Goal: Task Accomplishment & Management: Complete application form

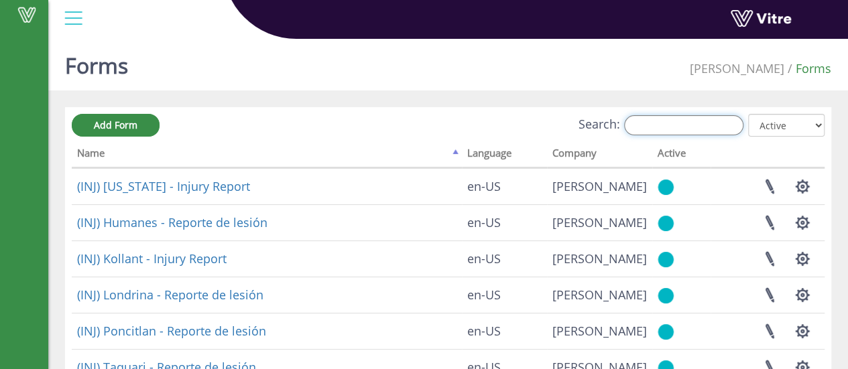
click at [658, 121] on input "Search:" at bounding box center [683, 125] width 119 height 20
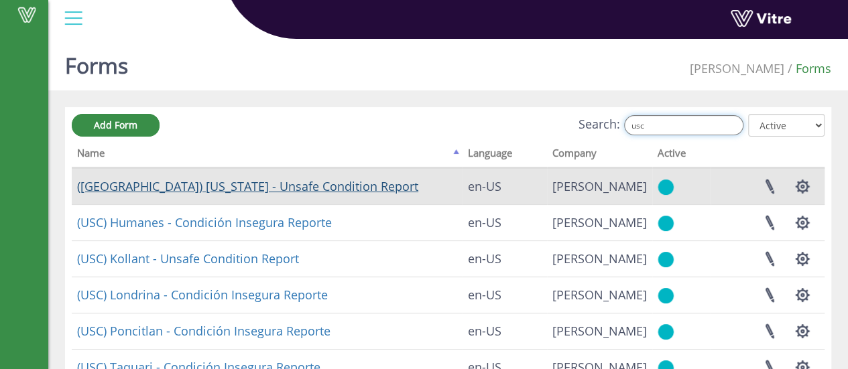
type input "usc"
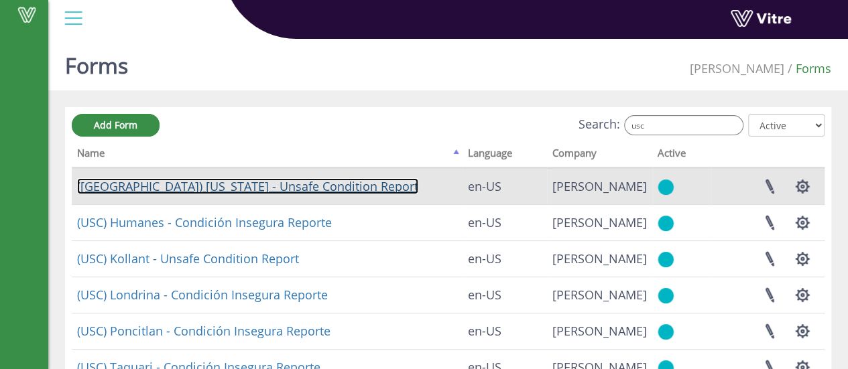
click at [188, 186] on link "(USC) Georgia - Unsafe Condition Report" at bounding box center [247, 186] width 341 height 16
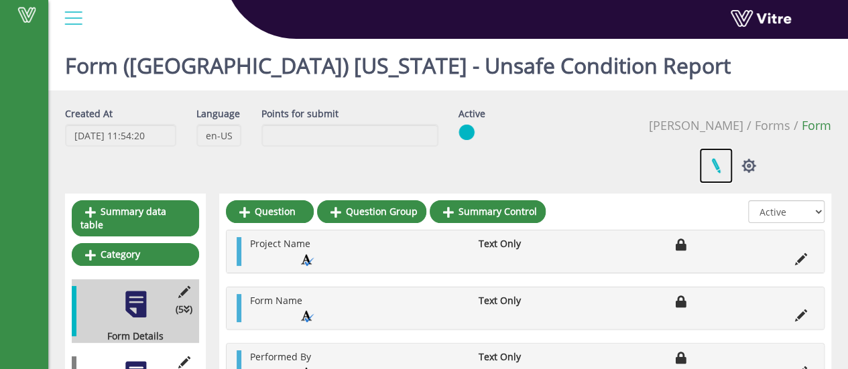
click at [733, 148] on link at bounding box center [716, 166] width 34 height 36
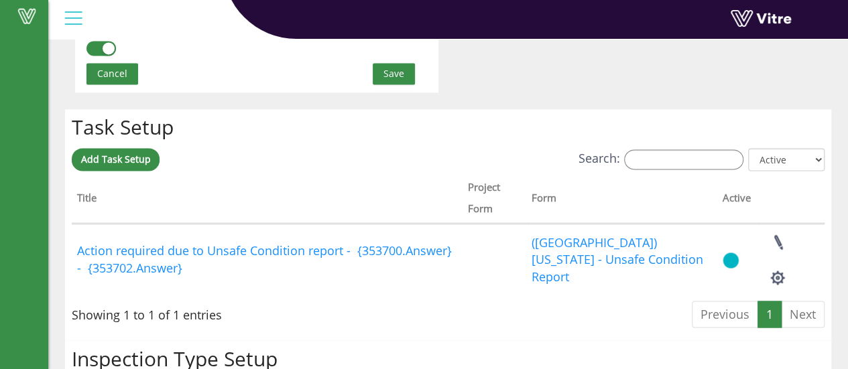
scroll to position [1006, 0]
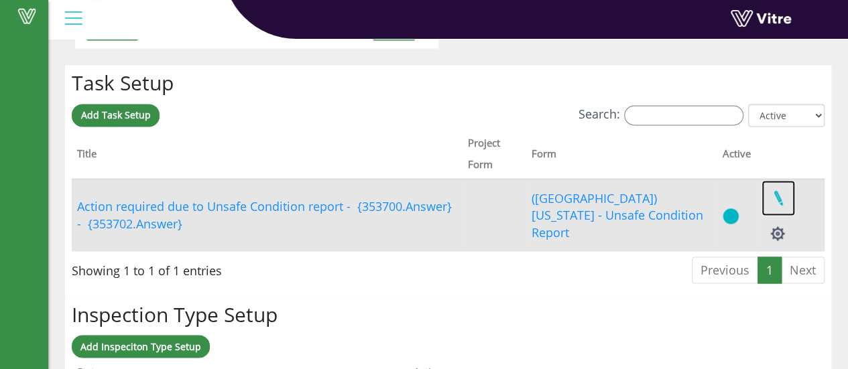
click at [776, 195] on link at bounding box center [779, 198] width 34 height 36
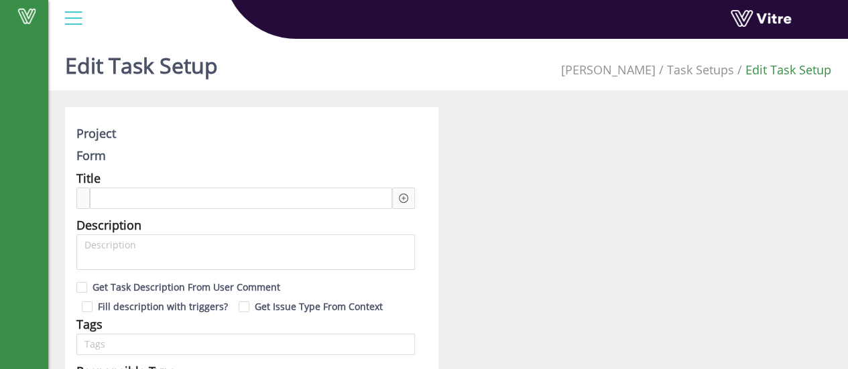
type input "[PERSON_NAME]"
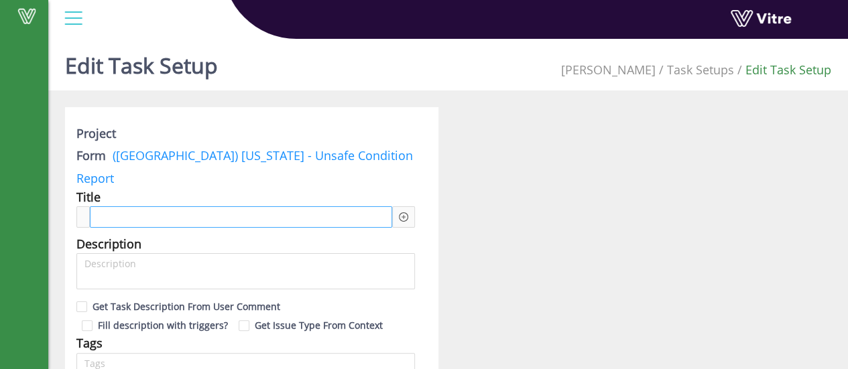
checkbox input "true"
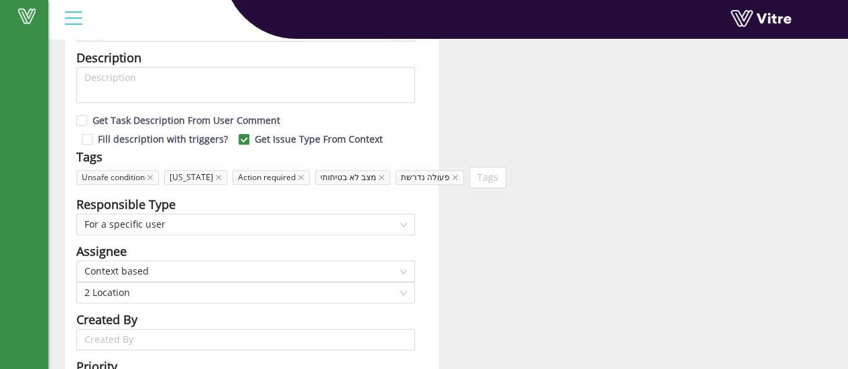
scroll to position [268, 0]
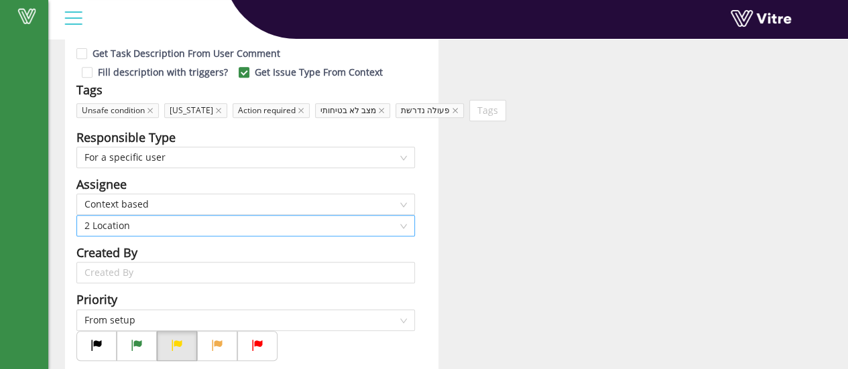
click at [400, 216] on span "2 Location" at bounding box center [245, 226] width 322 height 20
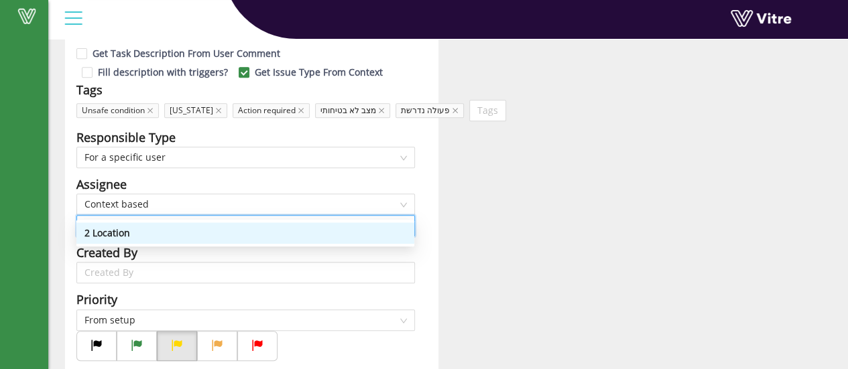
click at [400, 216] on span "2 Location" at bounding box center [245, 226] width 322 height 20
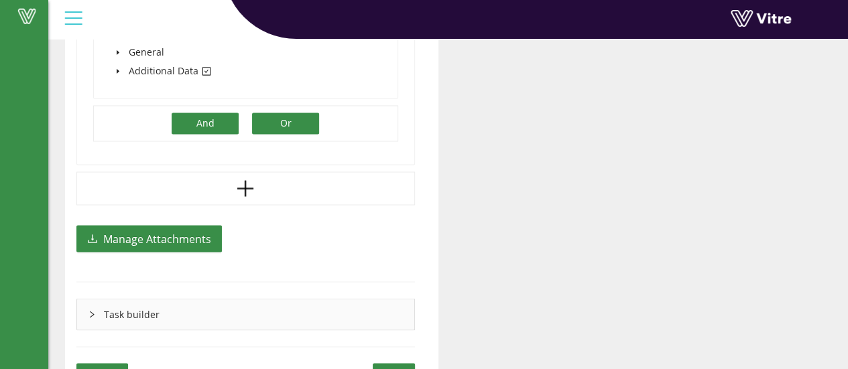
scroll to position [1055, 0]
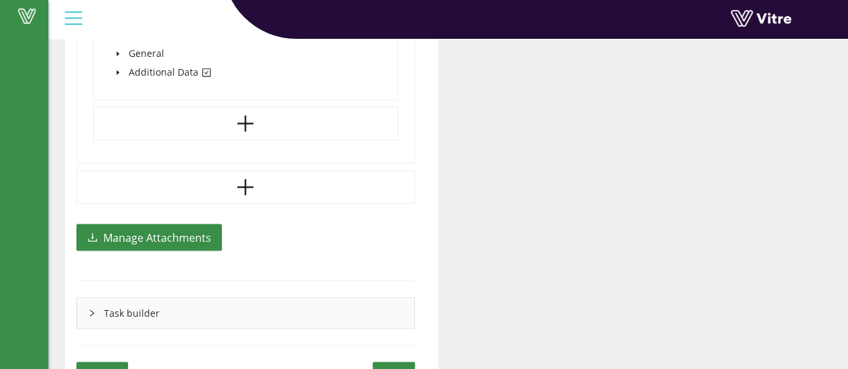
click at [114, 365] on span "Cancel" at bounding box center [102, 372] width 30 height 15
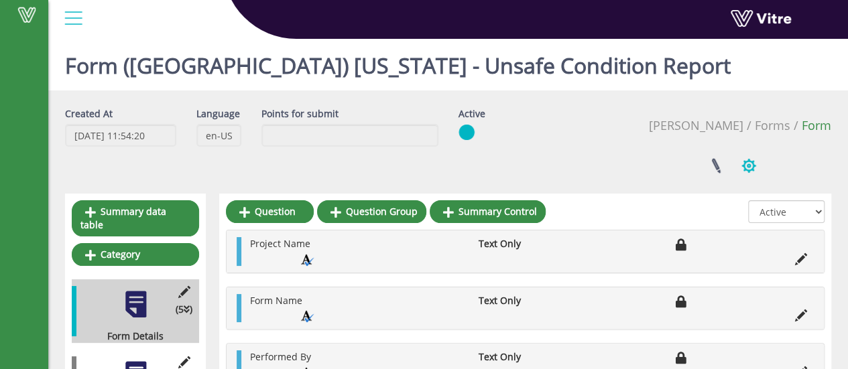
click at [766, 148] on button "button" at bounding box center [749, 166] width 34 height 36
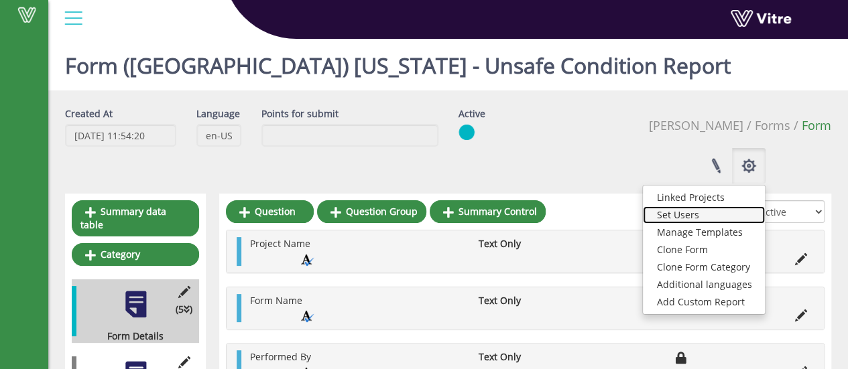
click at [764, 206] on link "Set Users" at bounding box center [704, 214] width 122 height 17
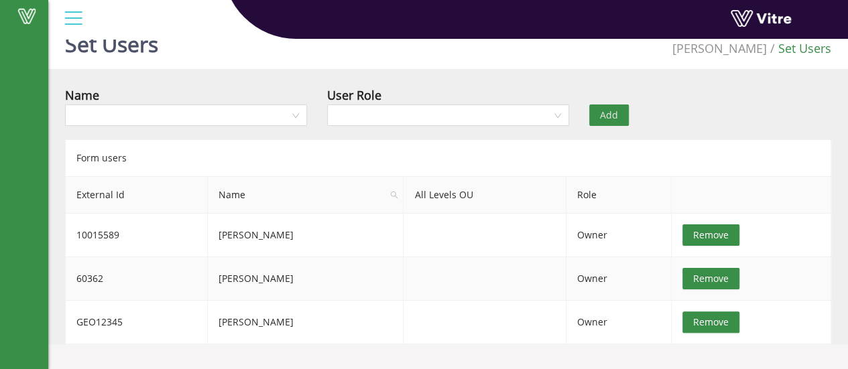
scroll to position [34, 0]
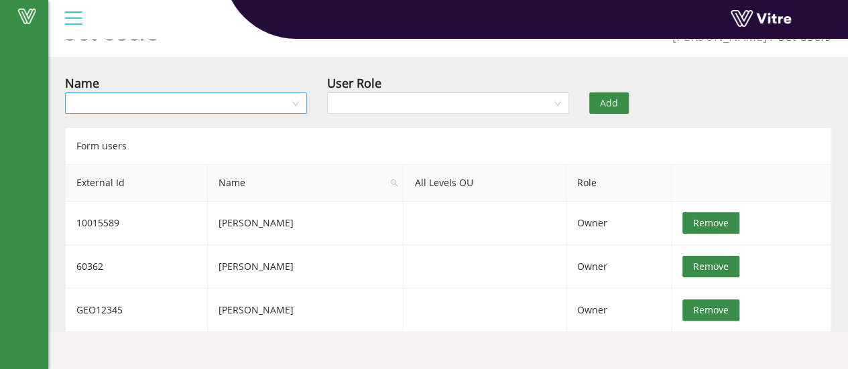
click at [188, 98] on input "search" at bounding box center [181, 103] width 217 height 20
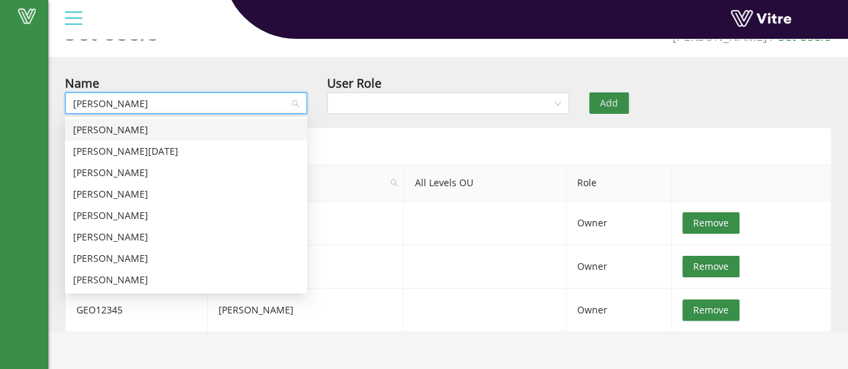
type input "[PERSON_NAME]"
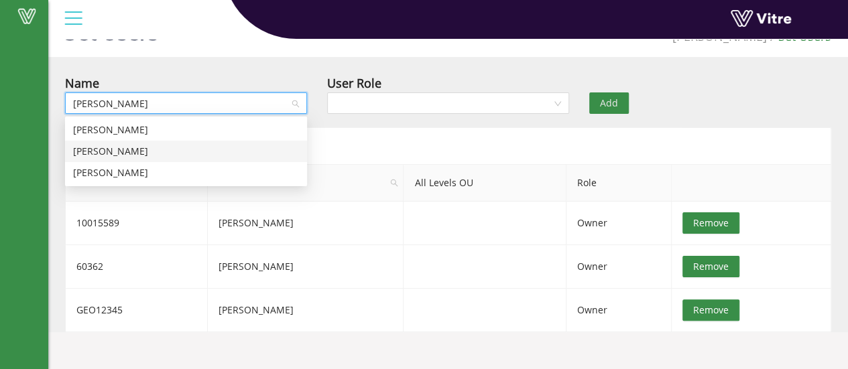
click at [122, 150] on div "[PERSON_NAME]" at bounding box center [186, 151] width 226 height 15
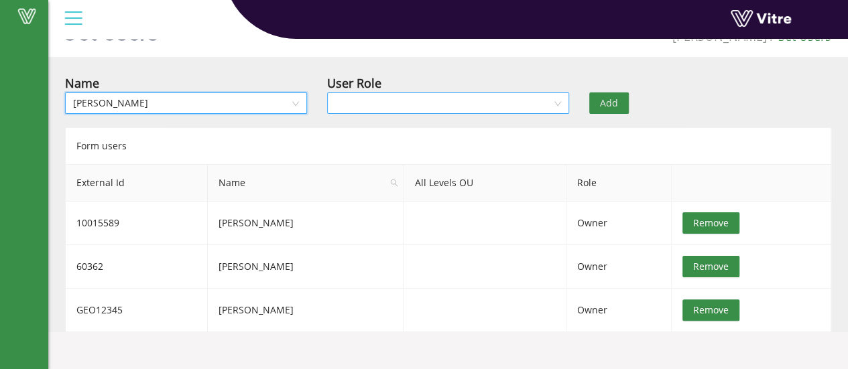
click at [426, 102] on input "search" at bounding box center [443, 103] width 217 height 20
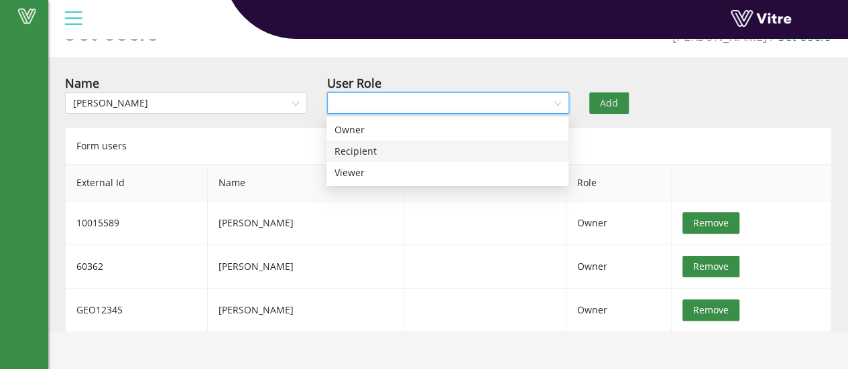
click at [352, 150] on div "Recipient" at bounding box center [448, 151] width 226 height 15
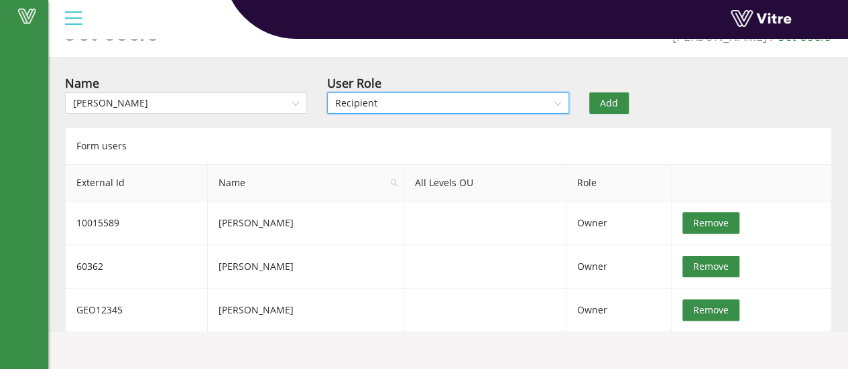
click at [619, 101] on button "Add" at bounding box center [609, 103] width 40 height 21
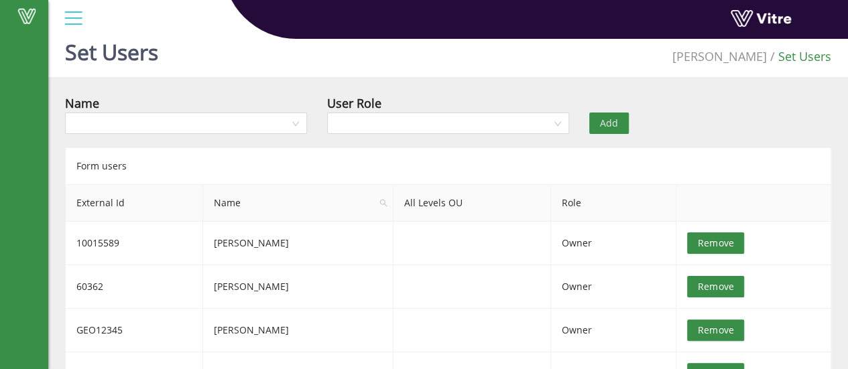
scroll to position [0, 0]
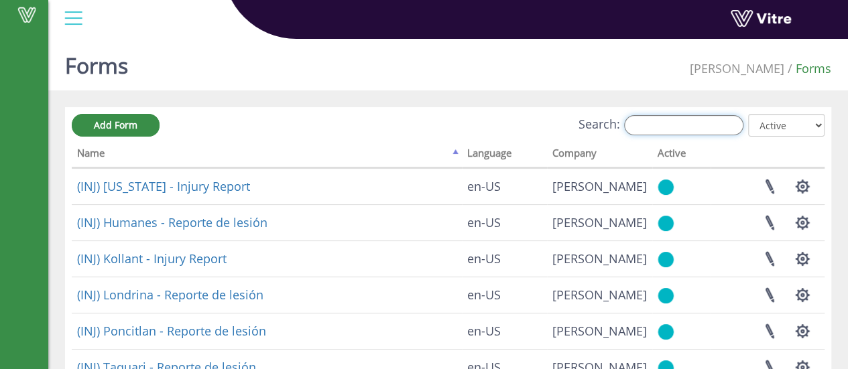
click at [687, 123] on input "Search:" at bounding box center [683, 125] width 119 height 20
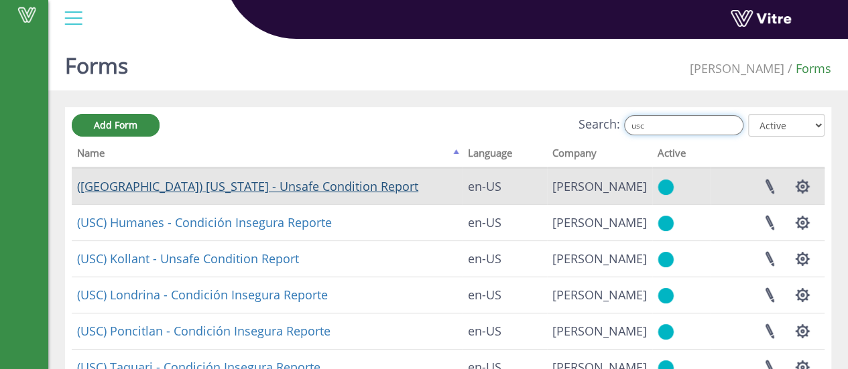
type input "usc"
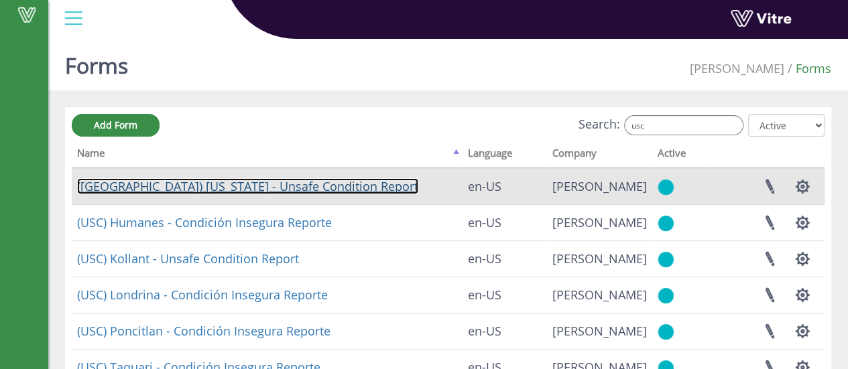
click at [156, 185] on link "([GEOGRAPHIC_DATA]) [US_STATE] - Unsafe Condition Report" at bounding box center [247, 186] width 341 height 16
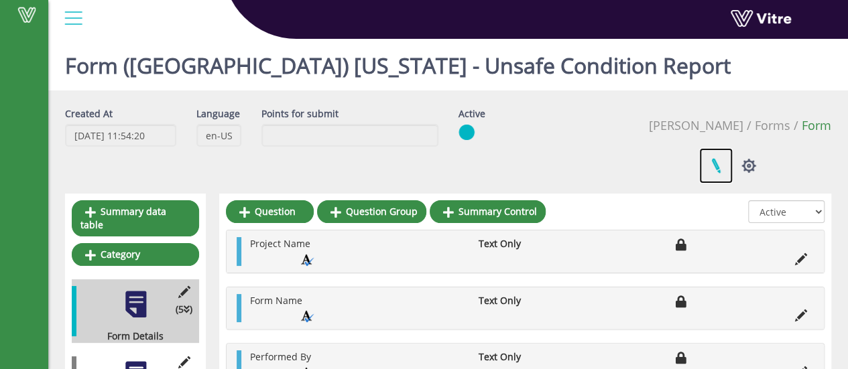
click at [733, 148] on link at bounding box center [716, 166] width 34 height 36
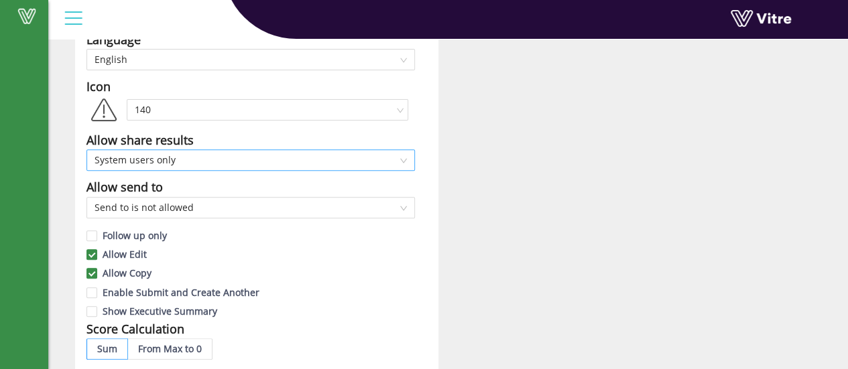
scroll to position [201, 0]
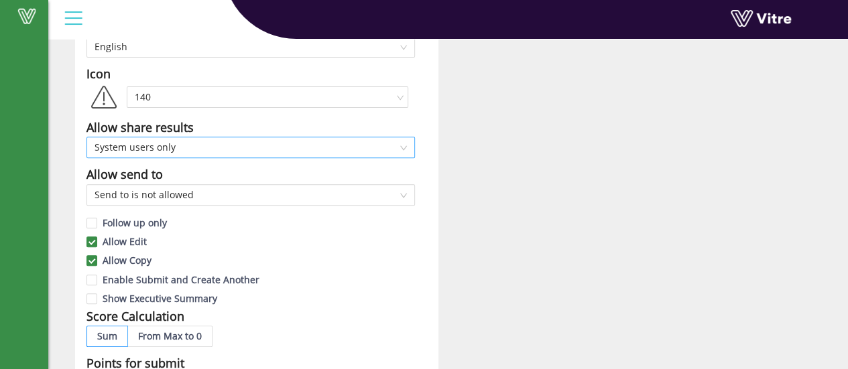
click at [401, 147] on span "System users only" at bounding box center [251, 147] width 312 height 20
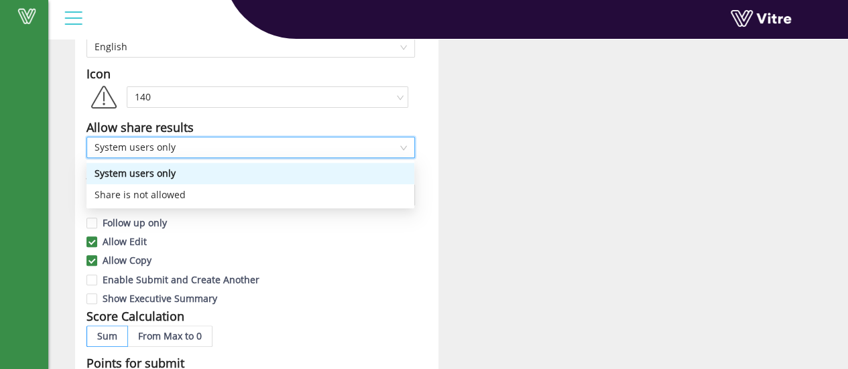
click at [401, 147] on span "System users only" at bounding box center [251, 147] width 312 height 20
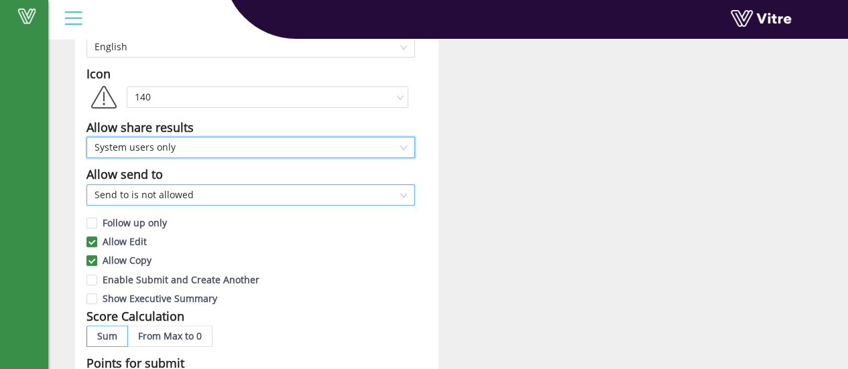
click at [402, 194] on span "Send to is not allowed" at bounding box center [251, 195] width 312 height 20
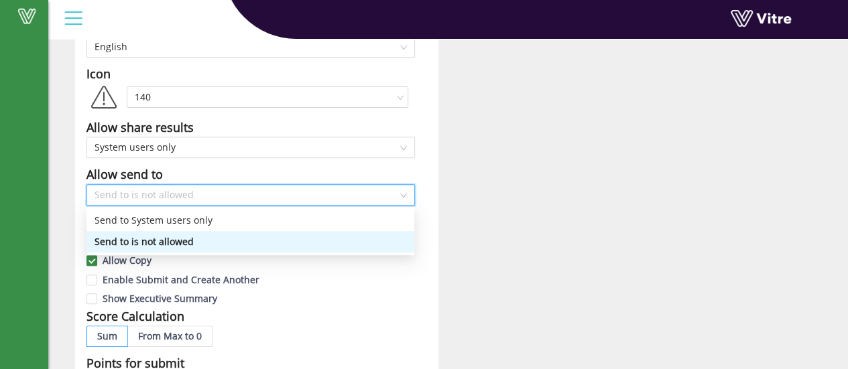
click at [402, 194] on span "Send to is not allowed" at bounding box center [251, 195] width 312 height 20
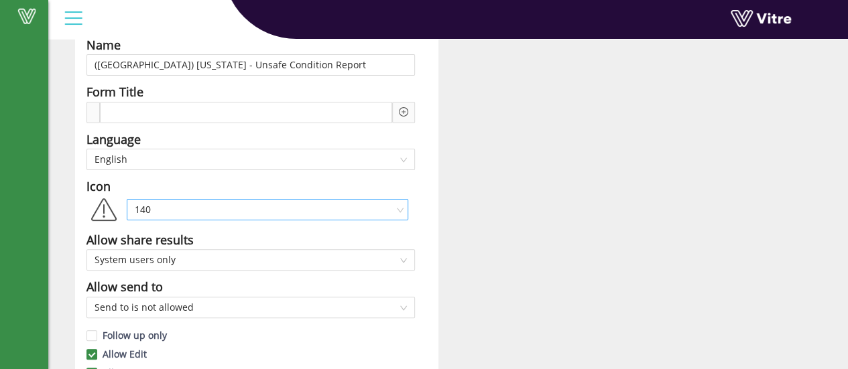
scroll to position [134, 0]
